Goal: Communication & Community: Participate in discussion

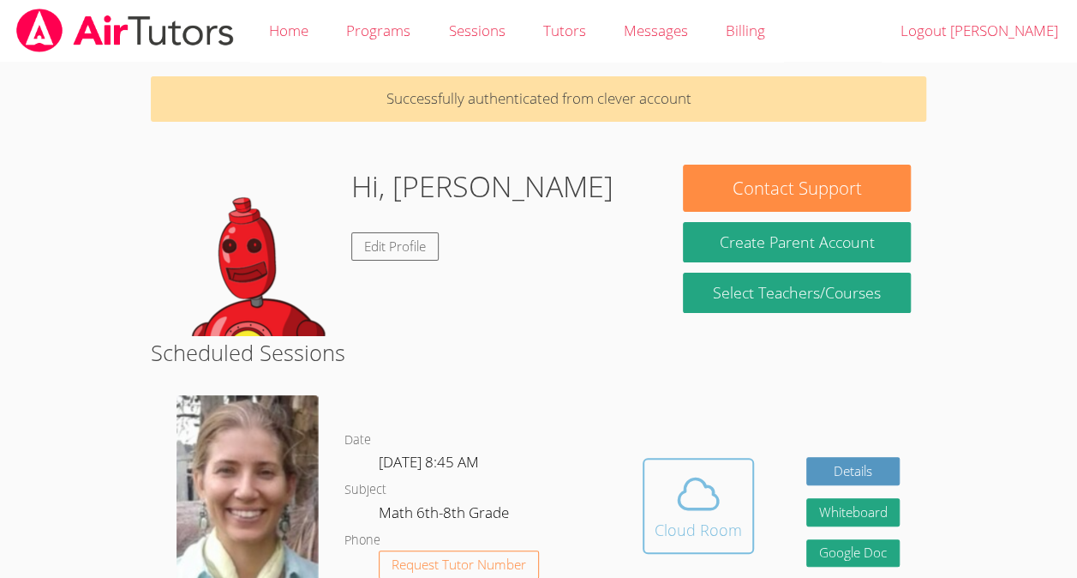
click at [687, 530] on div "Cloud Room" at bounding box center [698, 530] width 87 height 24
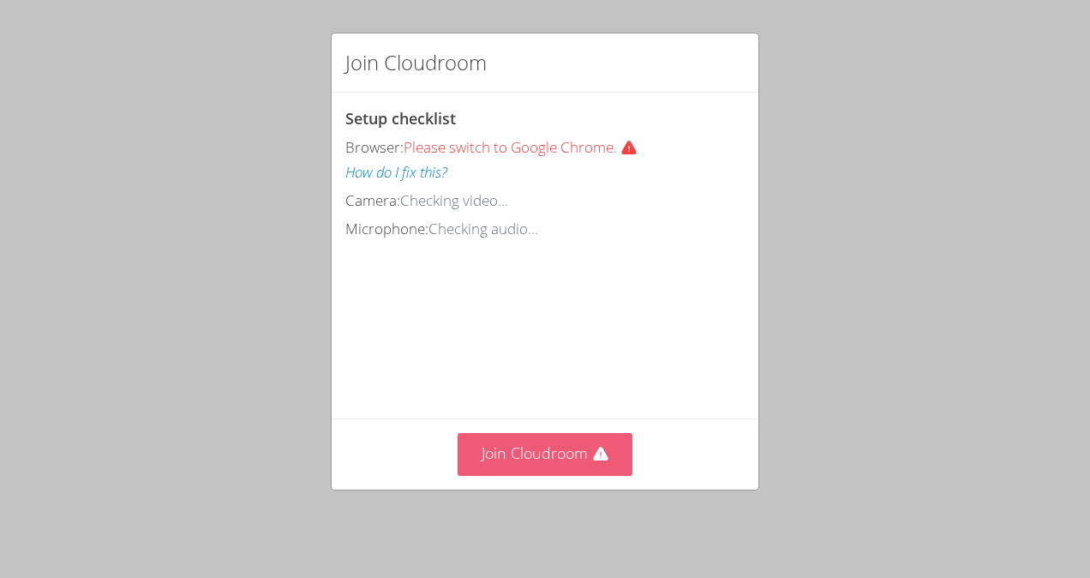
drag, startPoint x: 579, startPoint y: 485, endPoint x: 577, endPoint y: 458, distance: 27.5
click at [577, 458] on div "Join Cloudroom" at bounding box center [545, 453] width 427 height 70
click at [577, 458] on button "Join Cloudroom" at bounding box center [546, 454] width 176 height 42
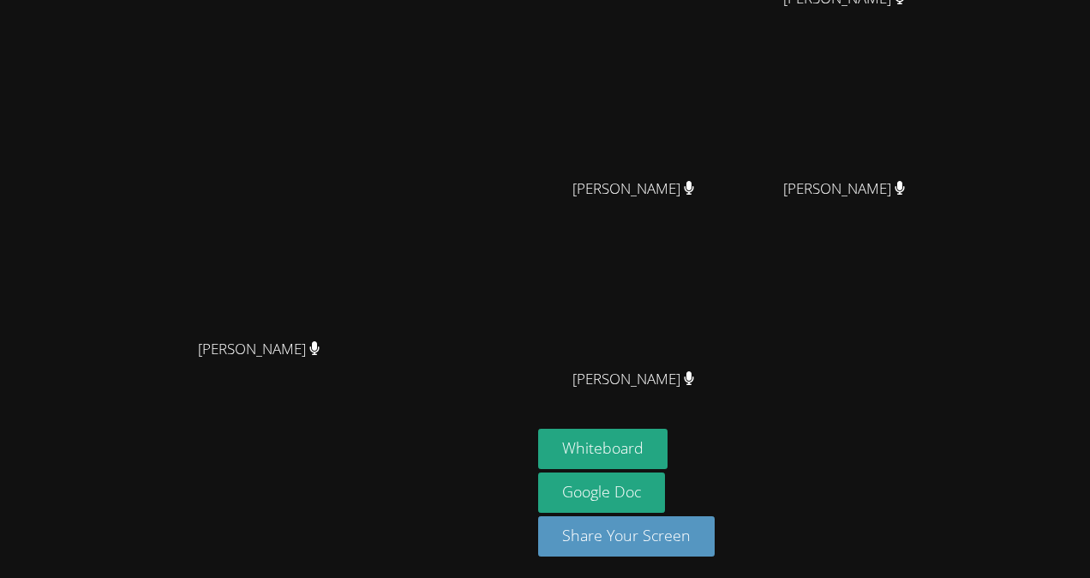
scroll to position [142, 0]
click at [668, 433] on button "Whiteboard" at bounding box center [602, 449] width 129 height 40
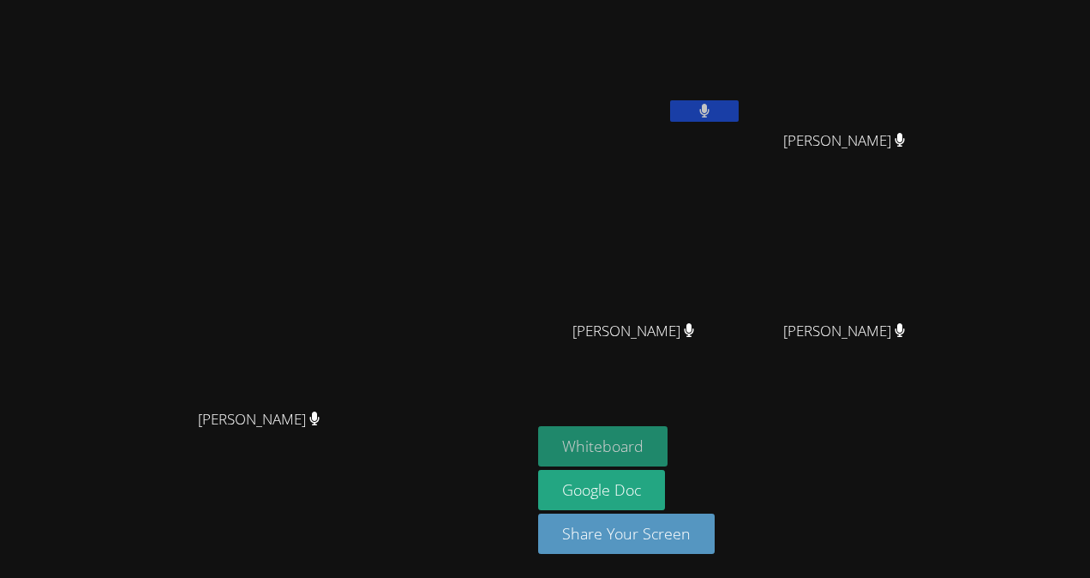
scroll to position [0, 0]
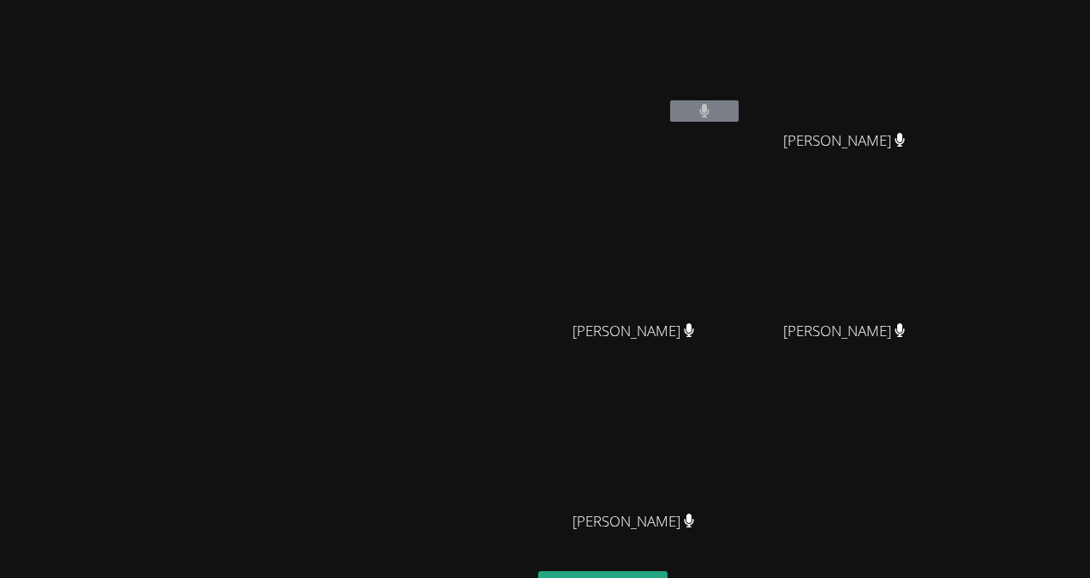
click at [739, 113] on button at bounding box center [704, 110] width 69 height 21
click at [710, 111] on icon at bounding box center [704, 111] width 10 height 15
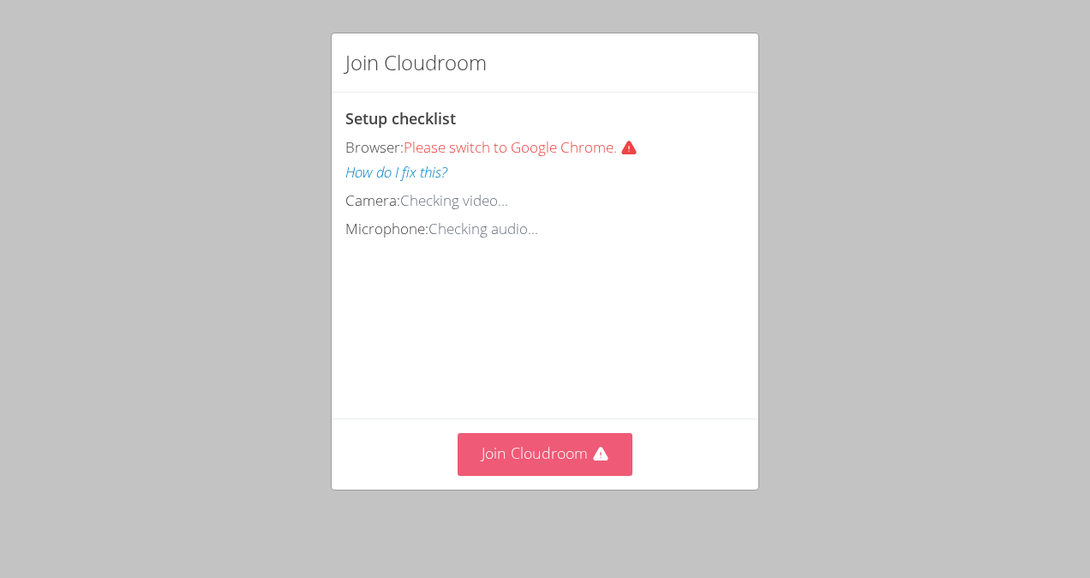
click at [550, 470] on button "Join Cloudroom" at bounding box center [546, 454] width 176 height 42
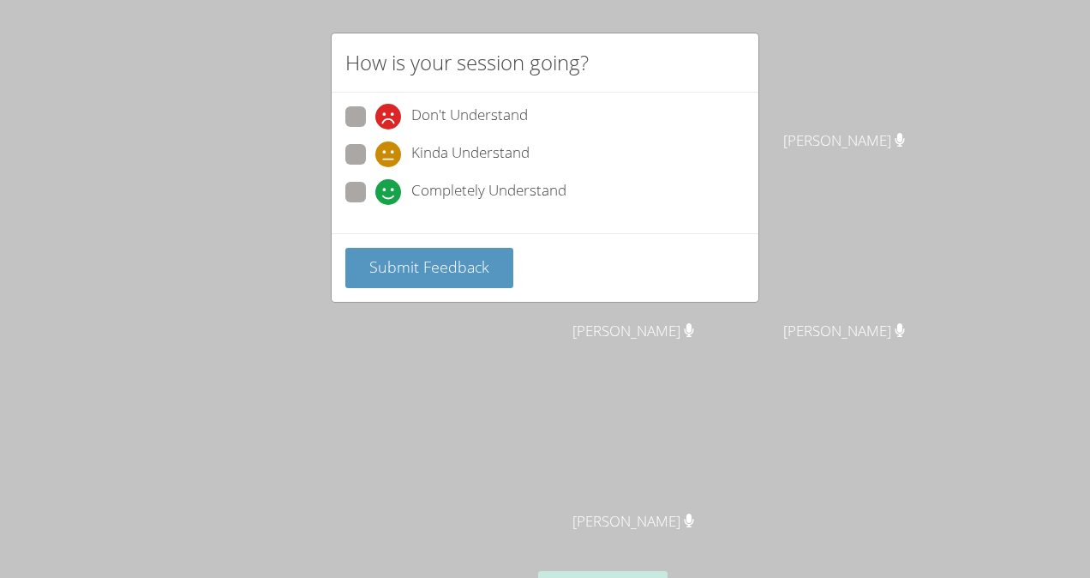
click at [376, 189] on icon at bounding box center [388, 192] width 26 height 26
click at [376, 189] on input "Completely Understand" at bounding box center [382, 189] width 15 height 15
radio input "true"
click at [365, 253] on button "Submit Feedback" at bounding box center [429, 268] width 168 height 40
